Goal: Transaction & Acquisition: Obtain resource

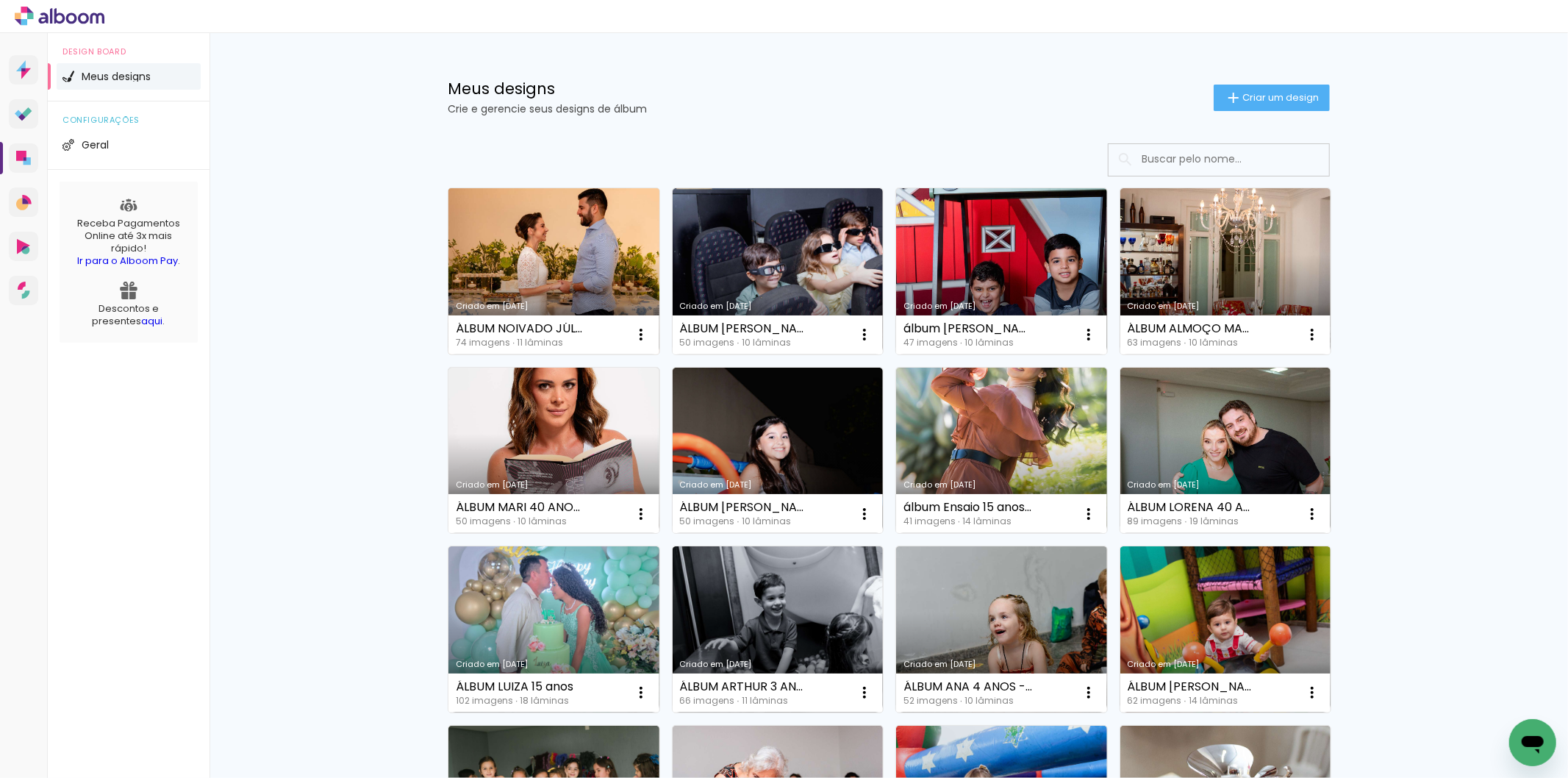
click at [528, 267] on link "Criado em [DATE]" at bounding box center [553, 271] width 211 height 166
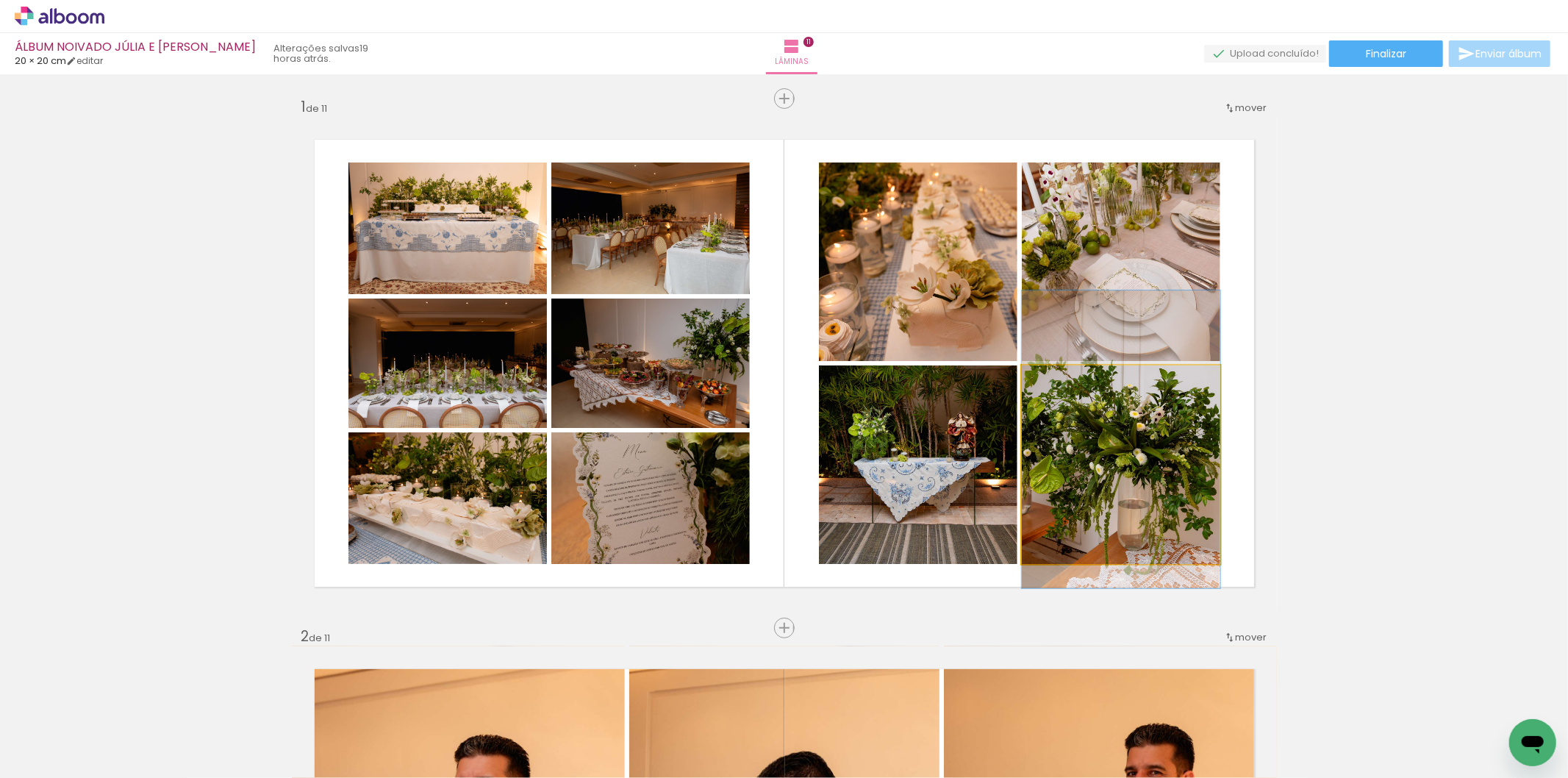
click at [1096, 488] on quentale-photo at bounding box center [1121, 465] width 199 height 199
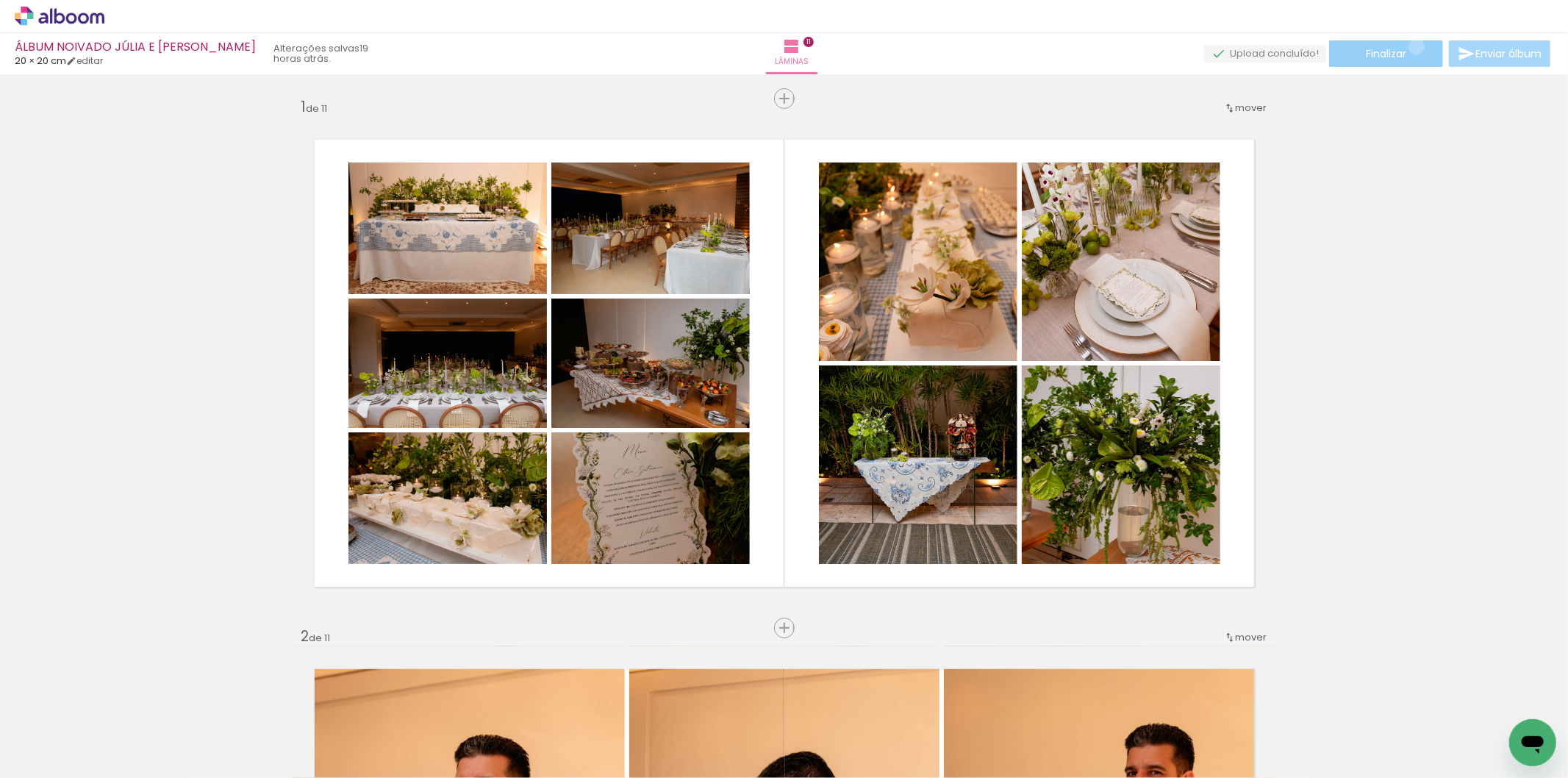
click at [1412, 46] on paper-button "Finalizar" at bounding box center [1386, 54] width 114 height 27
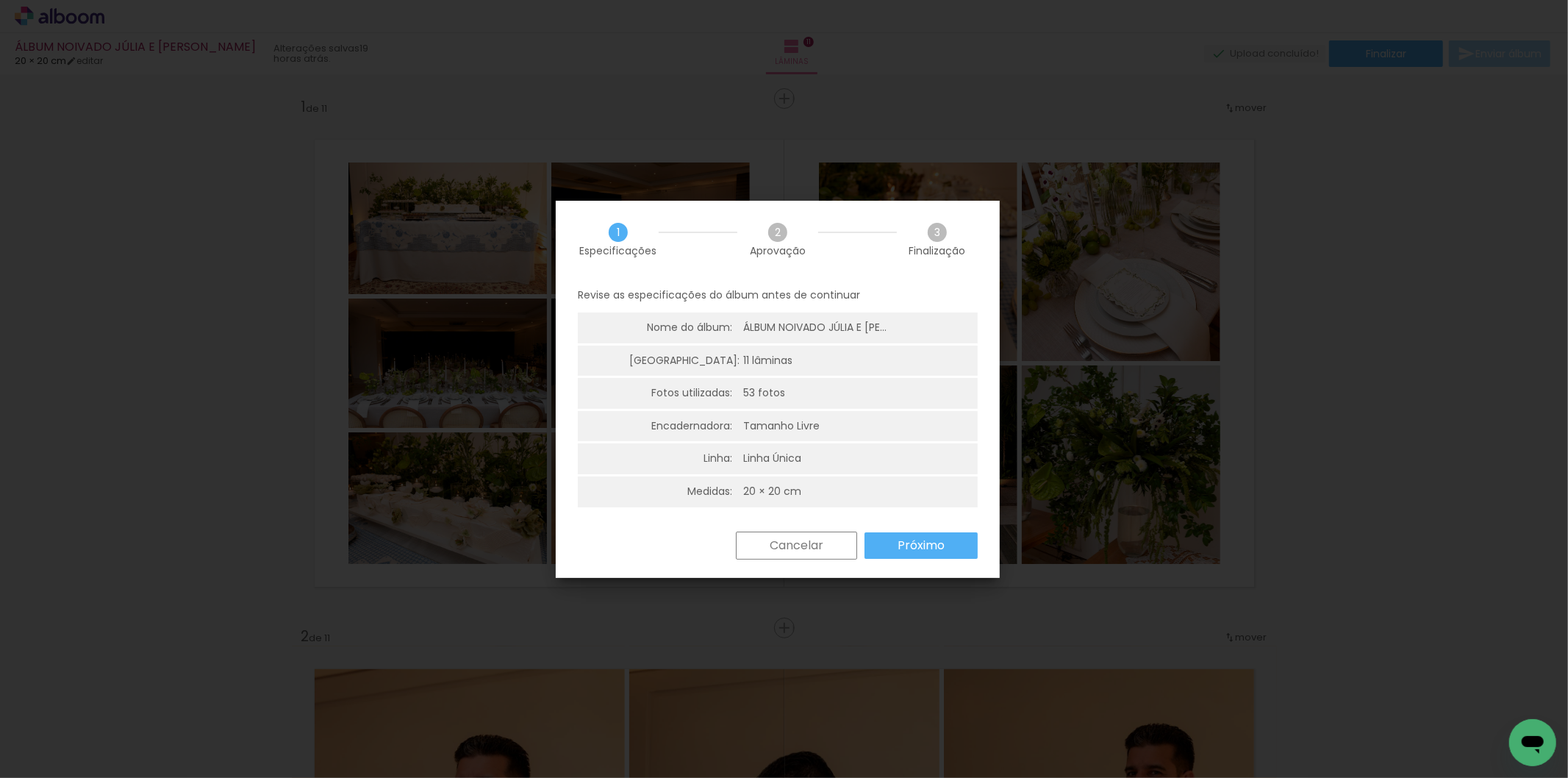
click at [0, 0] on slot "Próximo" at bounding box center [0, 0] width 0 height 0
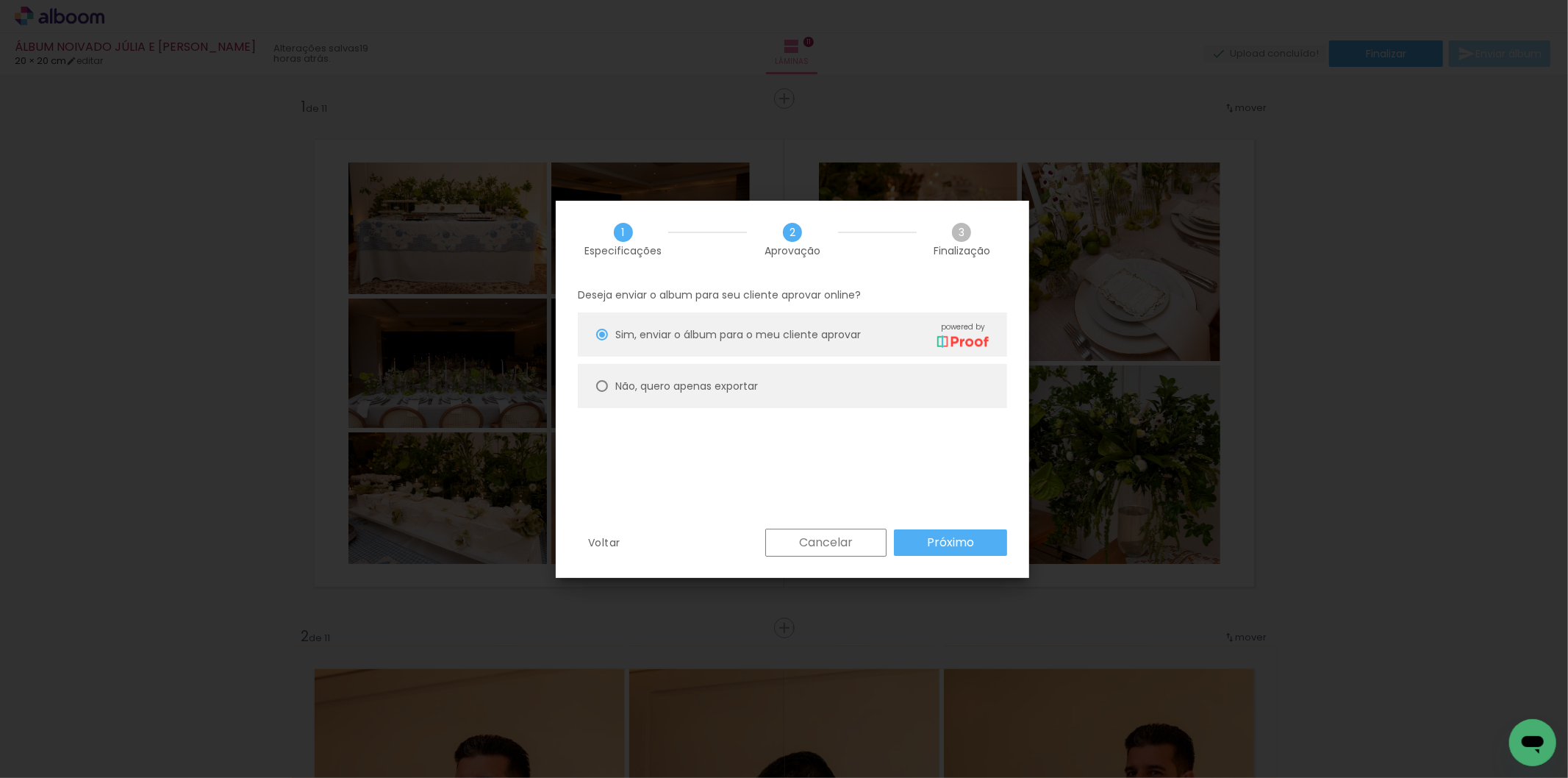
click at [626, 377] on paper-radio-button "Não, quero apenas exportar" at bounding box center [792, 386] width 430 height 44
type paper-radio-button "on"
click at [984, 545] on paper-button "Próximo" at bounding box center [951, 543] width 113 height 27
type input "Alta, 300 DPI"
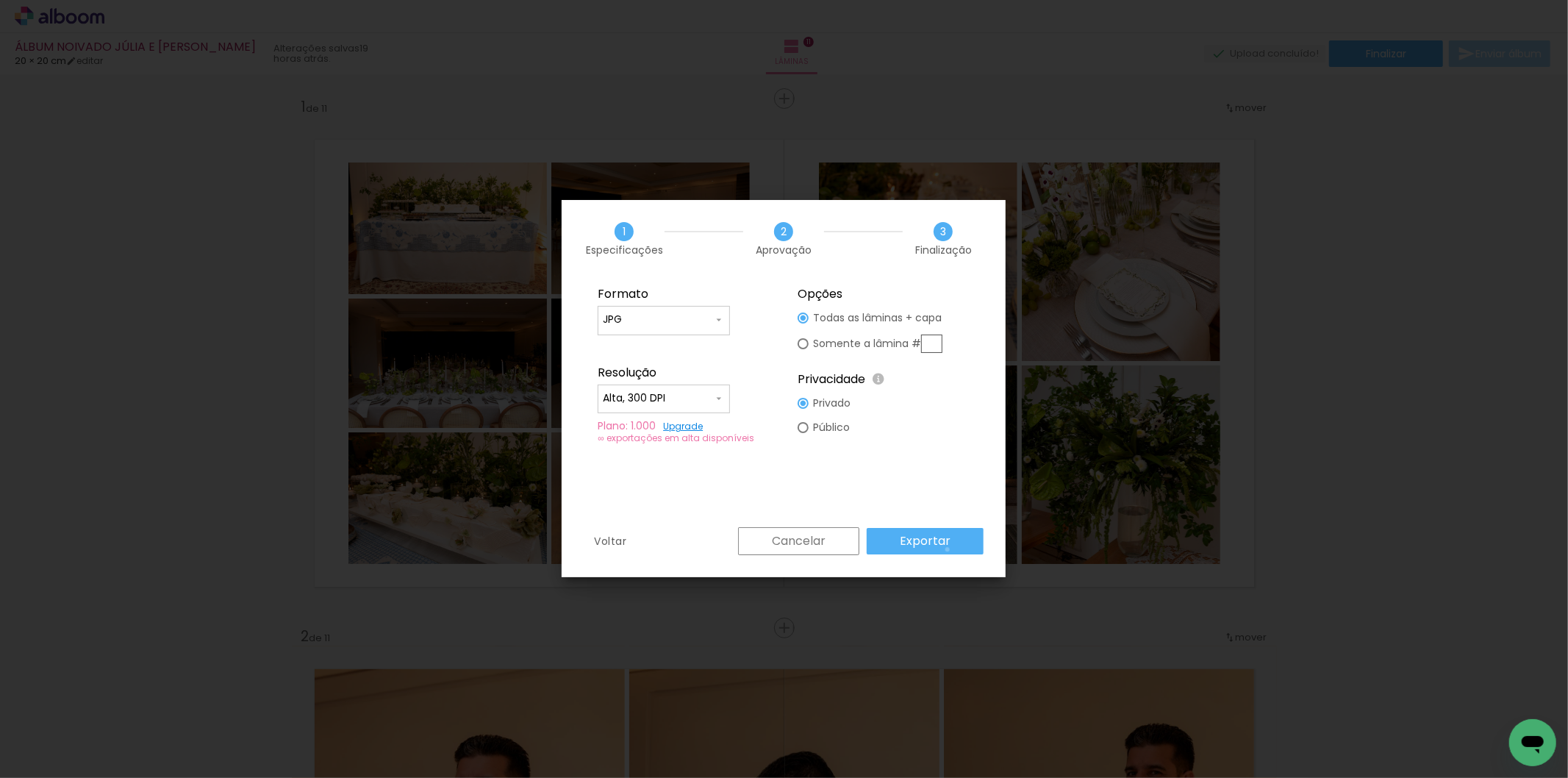
click at [0, 0] on paper-button "Exportar" at bounding box center [0, 0] width 0 height 0
